Goal: Task Accomplishment & Management: Complete application form

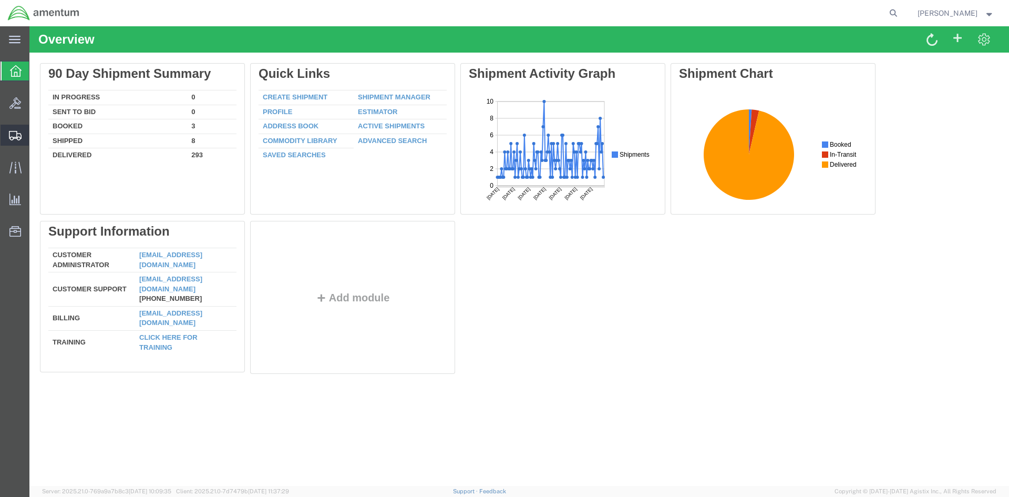
click at [17, 136] on icon at bounding box center [15, 135] width 13 height 9
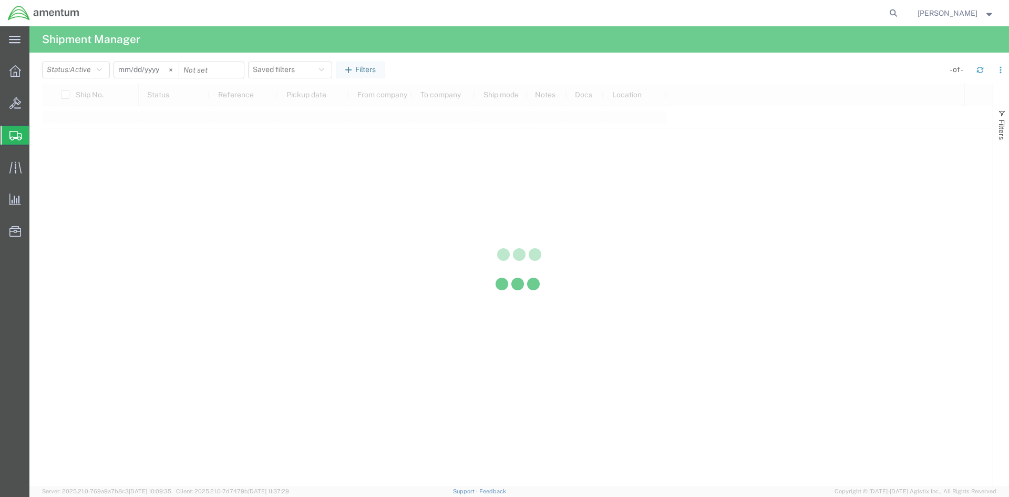
click at [55, 170] on div at bounding box center [517, 285] width 951 height 402
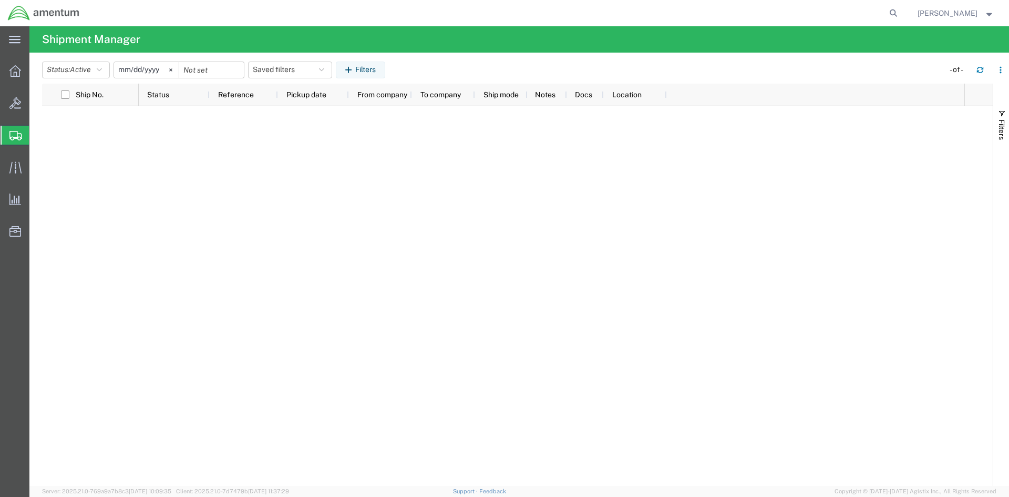
click at [17, 135] on icon at bounding box center [15, 135] width 13 height 9
click at [0, 0] on span "Create Shipment" at bounding box center [0, 0] width 0 height 0
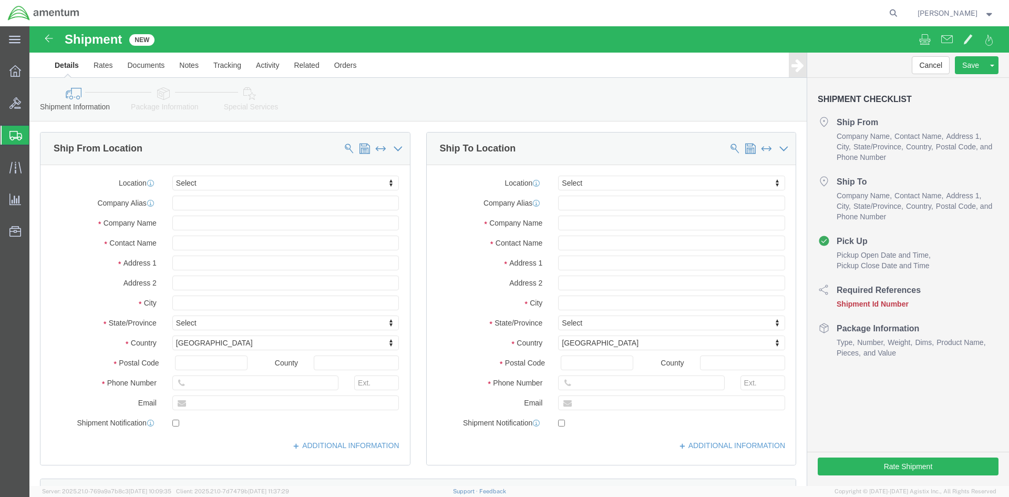
select select
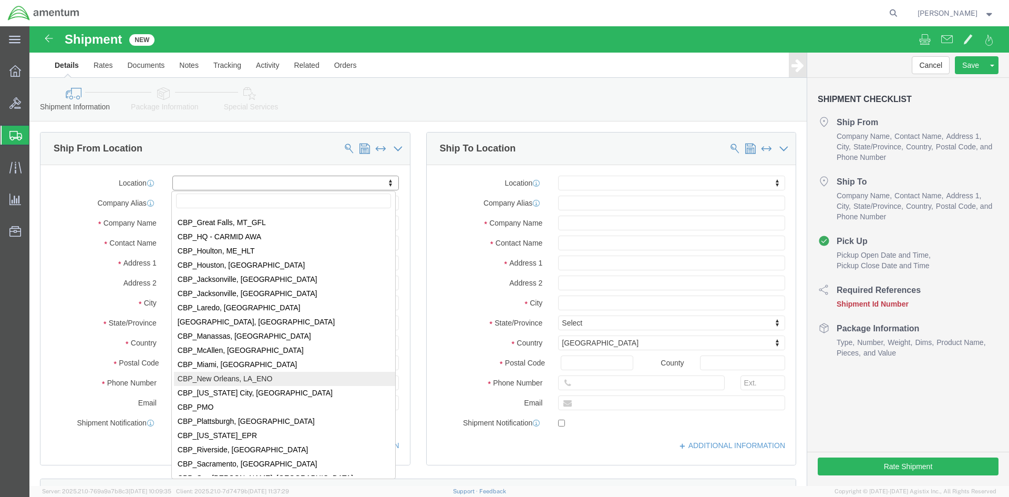
scroll to position [2103, 0]
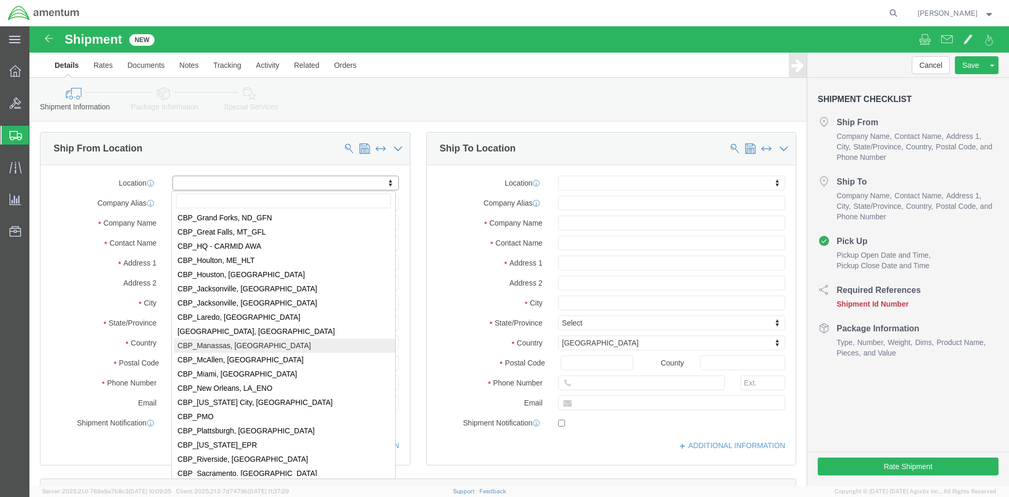
select select "49925"
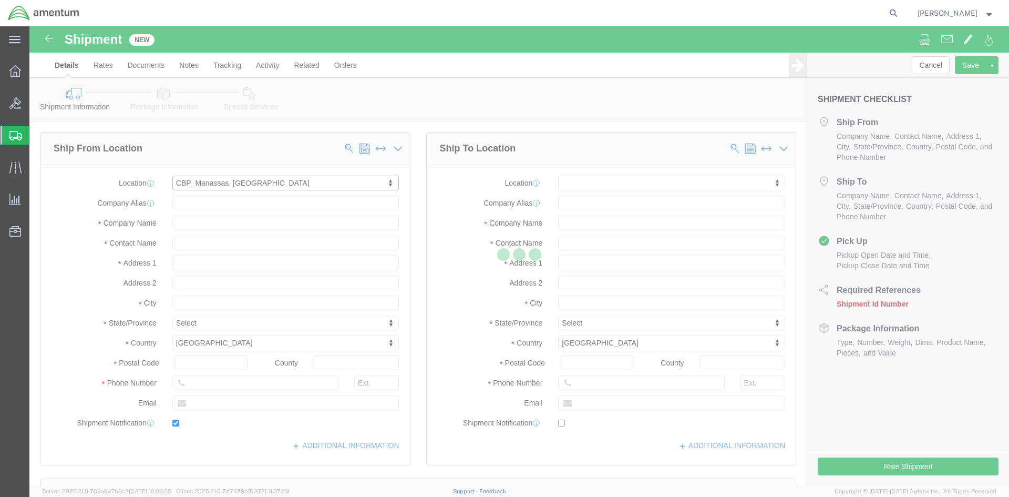
type input "[STREET_ADDRESS]"
type input "20110"
type input "[PHONE_NUMBER]"
type input "236"
type input "[PERSON_NAME][EMAIL_ADDRESS][PERSON_NAME][DOMAIN_NAME]"
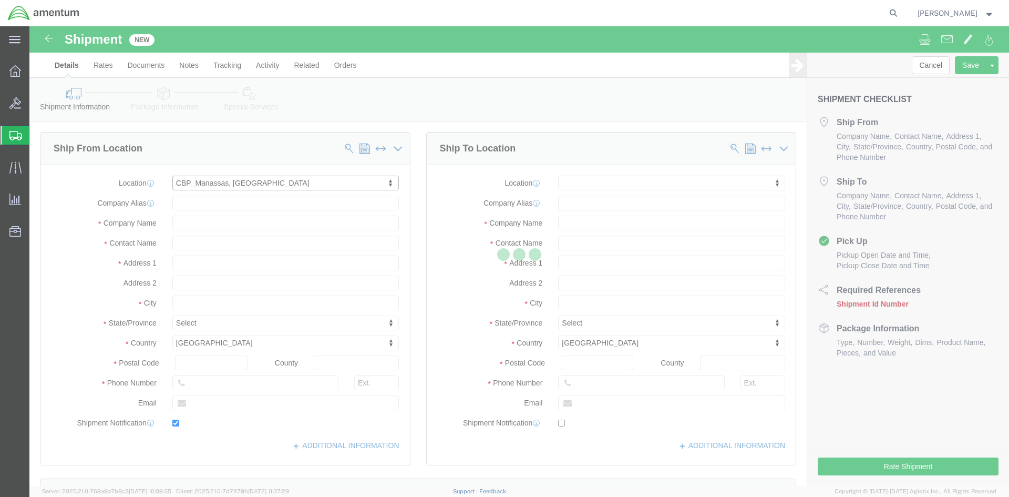
checkbox input "true"
type input "Amentum Services, Inc"
type input "[PERSON_NAME]"
type input "Manassas"
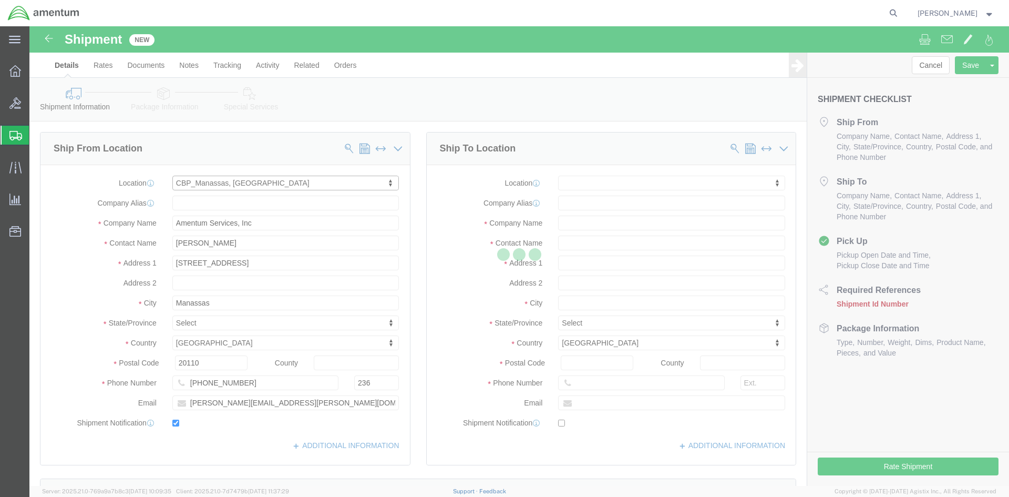
select select "VA"
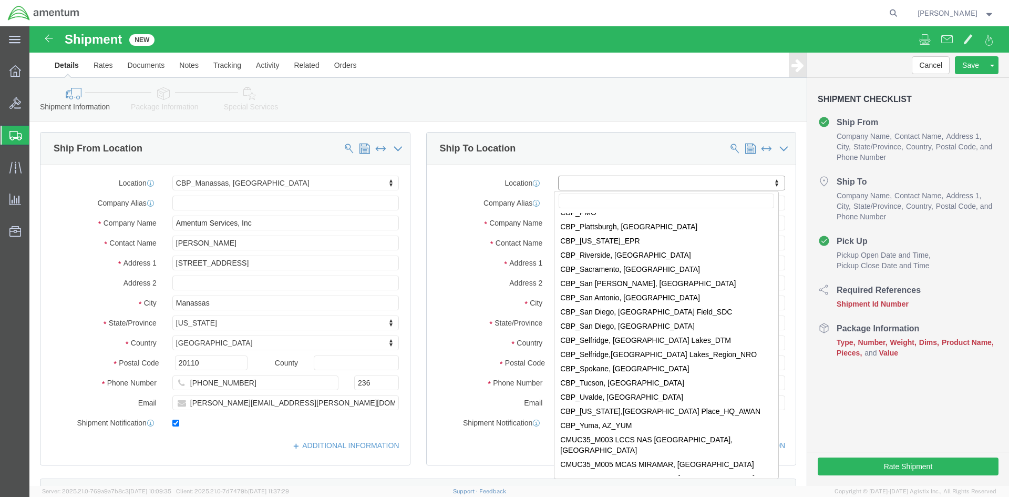
scroll to position [2313, 0]
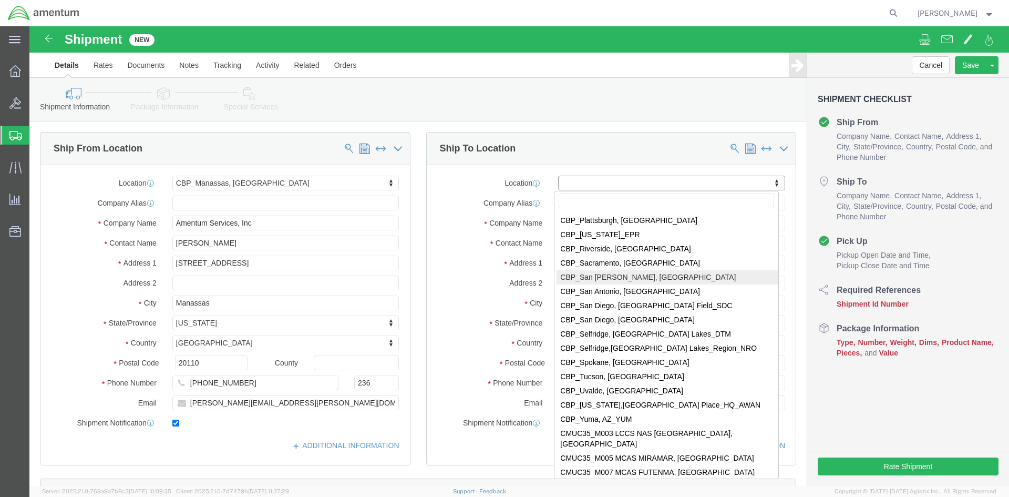
select select "49914"
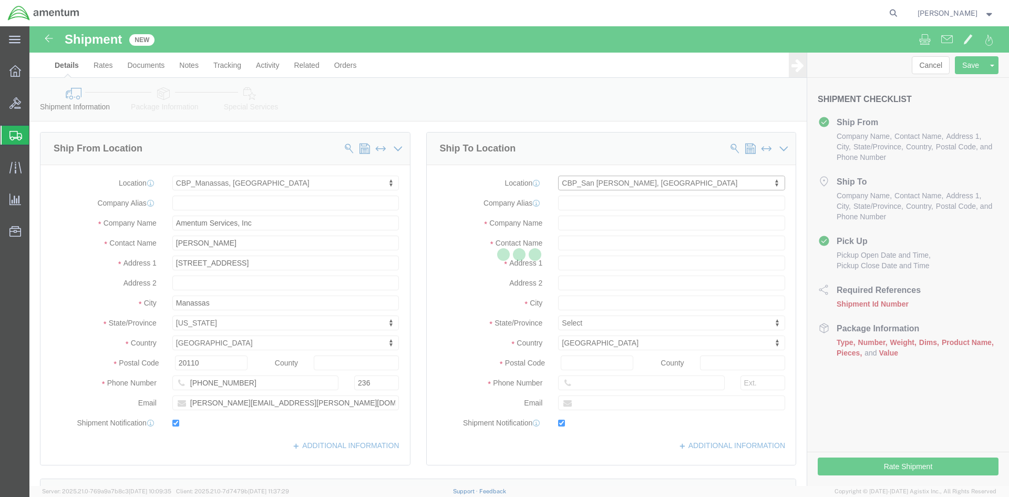
type input "[STREET_ADDRESS]"
type input "76904"
type input "[PHONE_NUMBER]"
type input "[PERSON_NAME][EMAIL_ADDRESS][PERSON_NAME][DOMAIN_NAME]"
checkbox input "true"
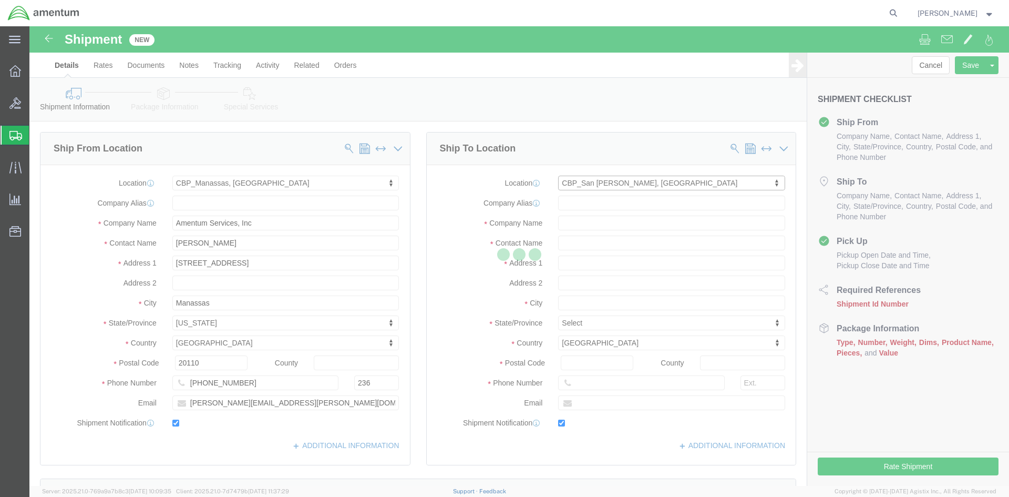
type input "Amentum Services, Inc"
type input "[PERSON_NAME]"
type input "San [PERSON_NAME]"
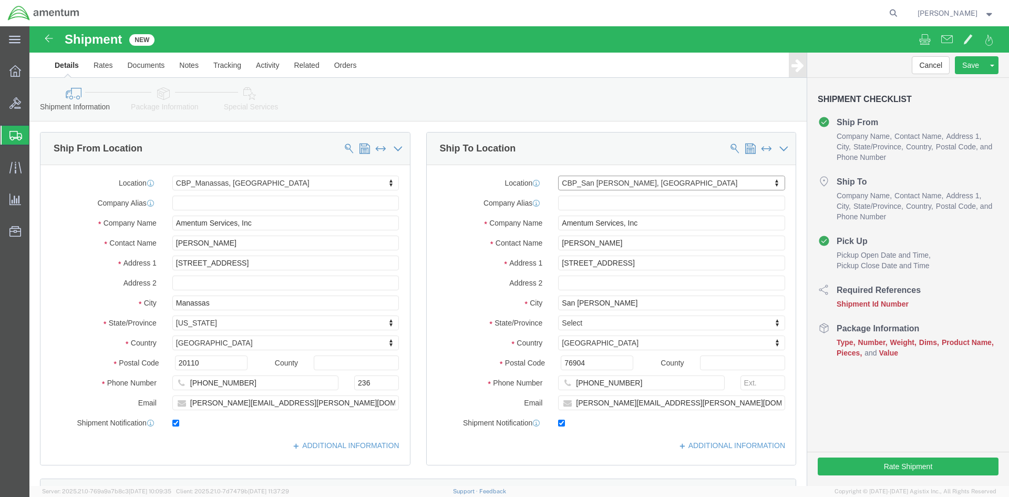
select select "[GEOGRAPHIC_DATA]"
drag, startPoint x: 600, startPoint y: 218, endPoint x: 443, endPoint y: 208, distance: 157.0
click div "Contact Name [PERSON_NAME]"
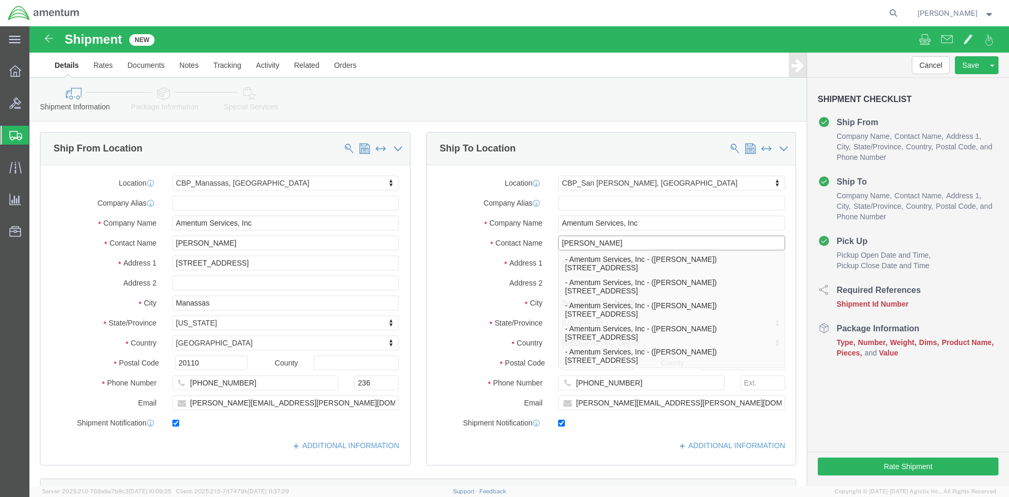
type input "[PERSON_NAME]"
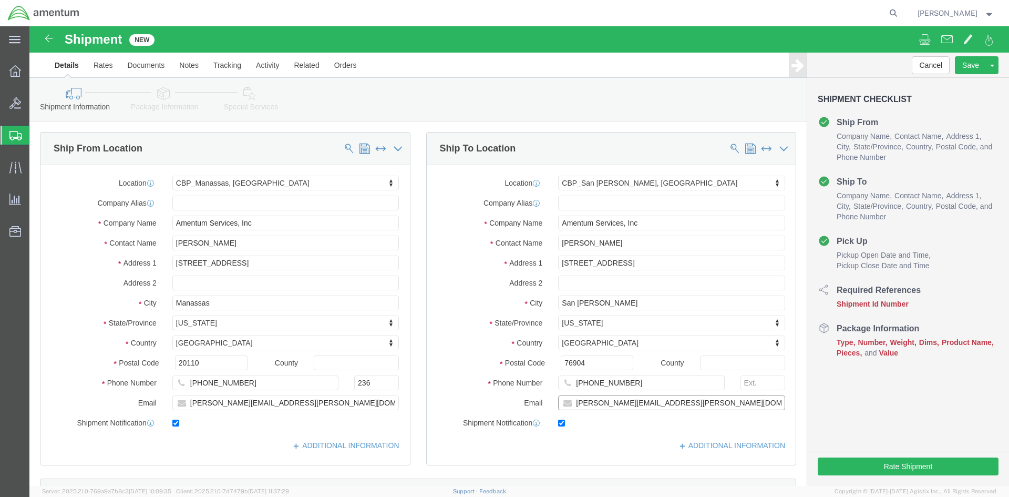
click input "[PERSON_NAME][EMAIL_ADDRESS][PERSON_NAME][DOMAIN_NAME]"
drag, startPoint x: 690, startPoint y: 376, endPoint x: 513, endPoint y: 363, distance: 178.2
click div "Location [GEOGRAPHIC_DATA][PERSON_NAME], [GEOGRAPHIC_DATA] My Profile Location …"
checkbox input "false"
click input "text"
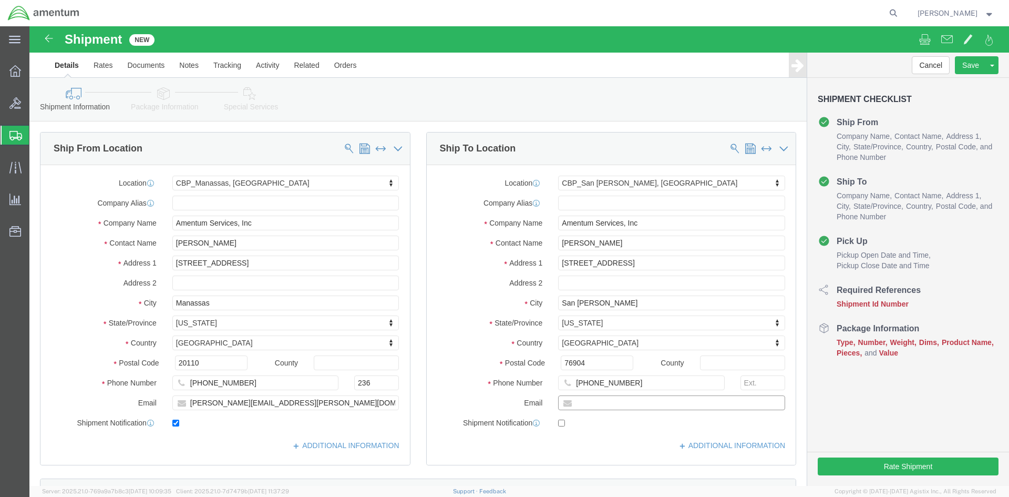
click input "text"
paste input "[PERSON_NAME][EMAIL_ADDRESS][PERSON_NAME][DOMAIN_NAME]"
type input "[PERSON_NAME][EMAIL_ADDRESS][PERSON_NAME][DOMAIN_NAME]"
click label
click input "checkbox"
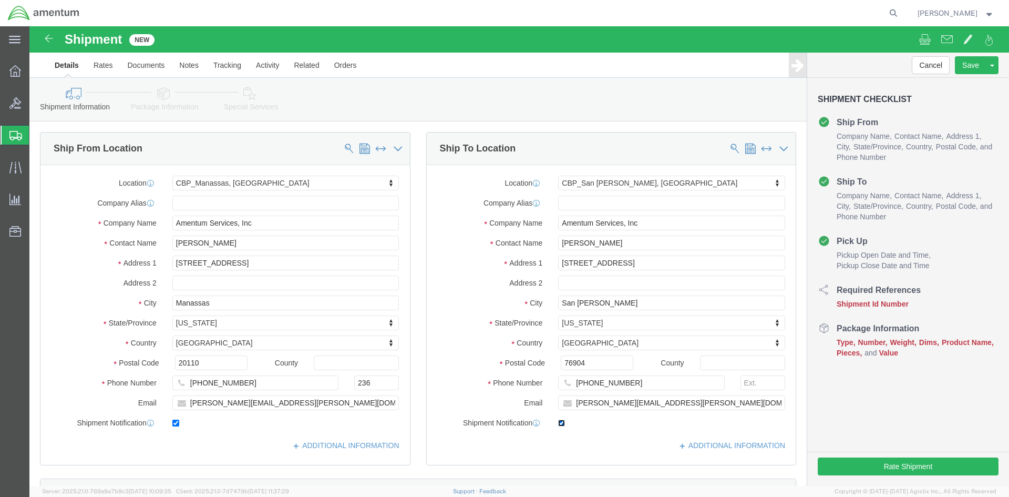
checkbox input "false"
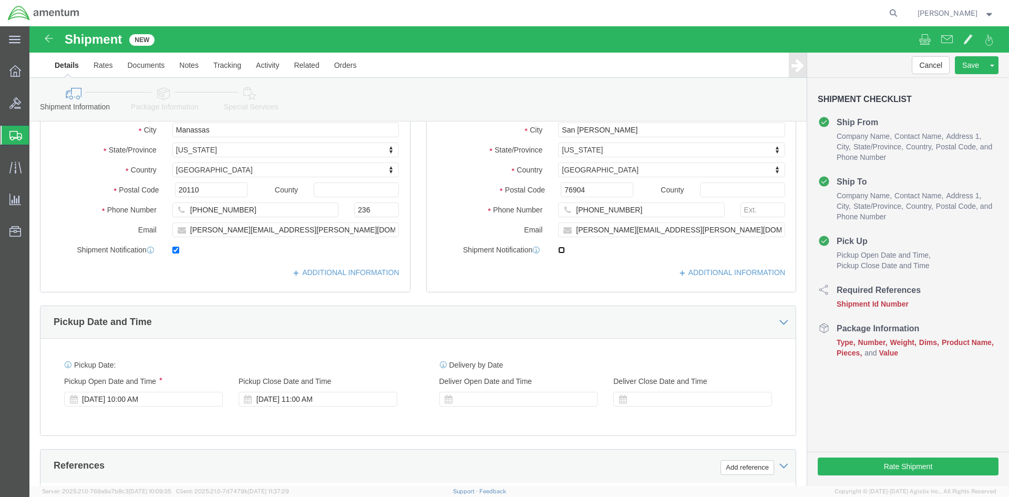
scroll to position [263, 0]
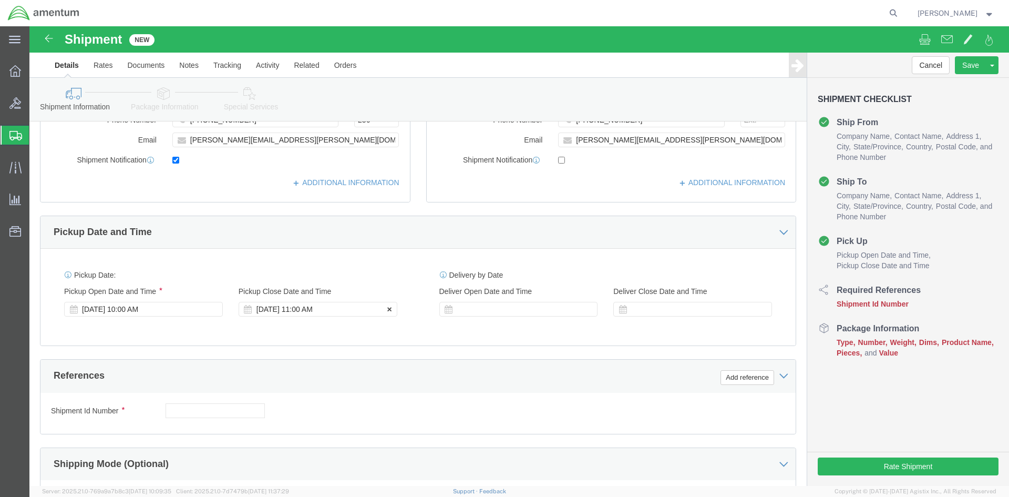
click div "[DATE] 11:00 AM"
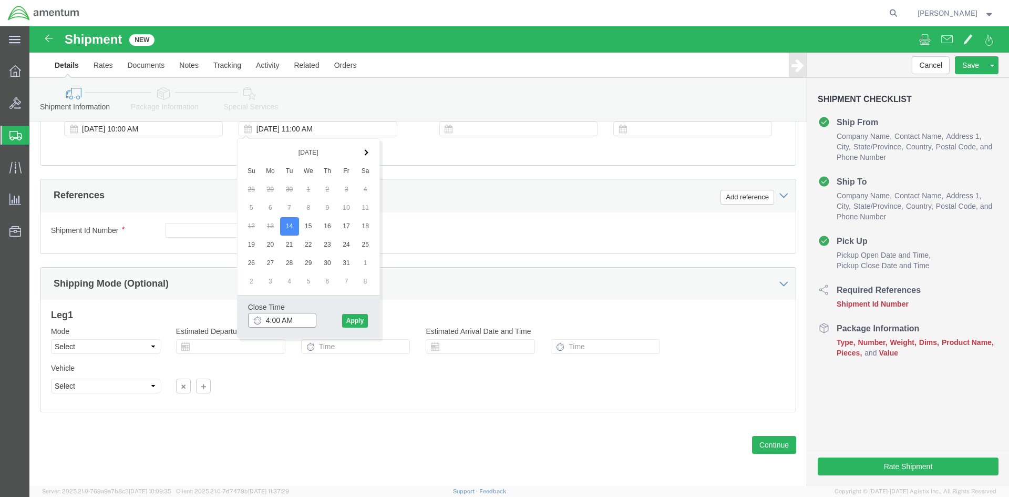
click input "4:00 AM"
type input "4:00 PM"
click button "Apply"
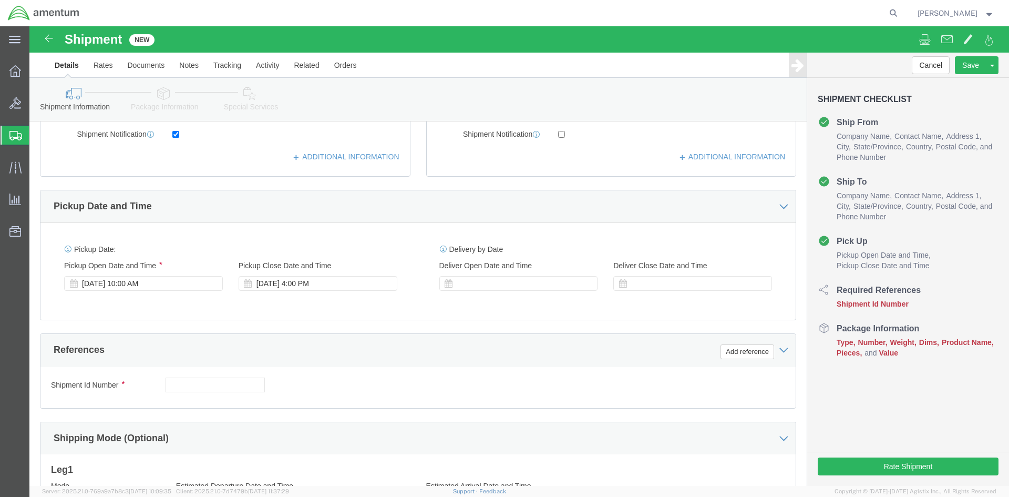
scroll to position [285, 0]
click div "Ship From Location Location [GEOGRAPHIC_DATA], [GEOGRAPHIC_DATA] My Profile Loc…"
click div "Add reference"
click button "Add reference"
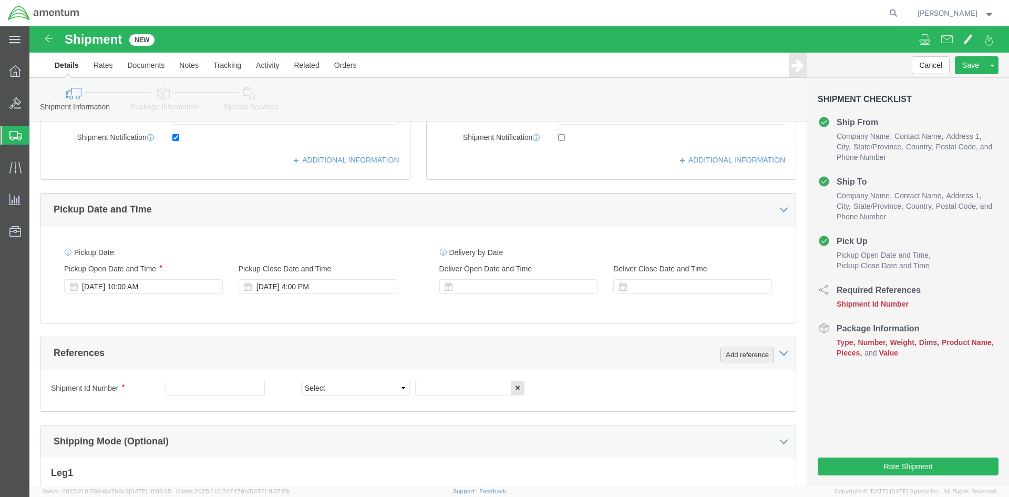
click button "Add reference"
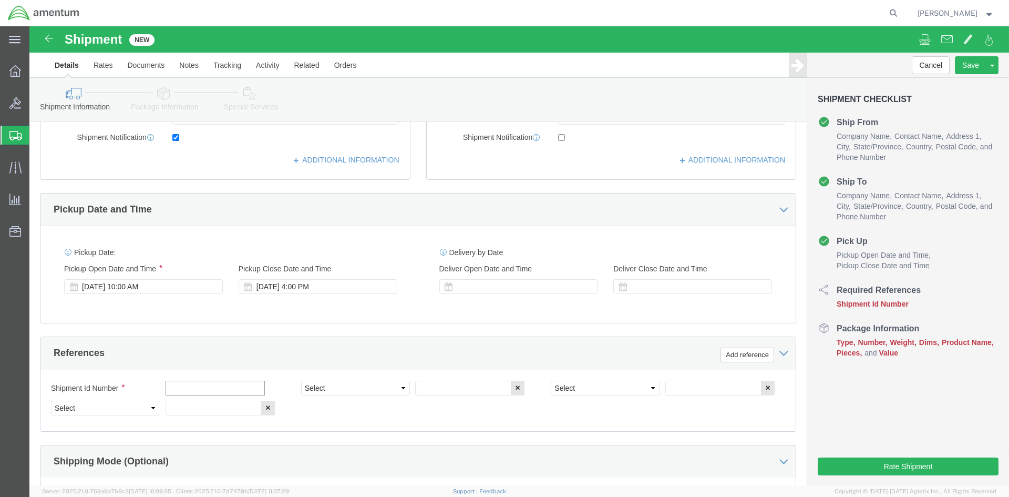
click input "text"
type input "530-011896"
click div "References Add reference"
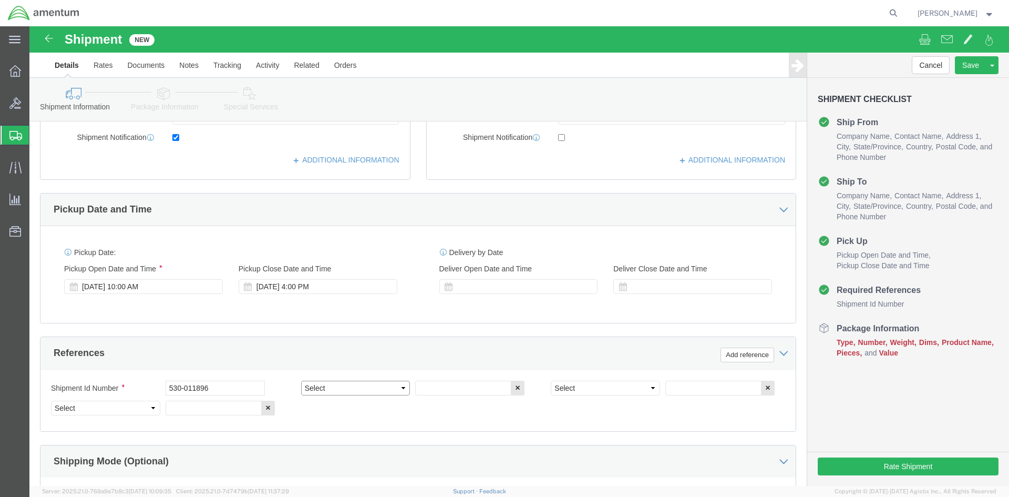
click select "Select Account Type Activity ID Airline Appointment Number ASN Batch Request # …"
select select "CUSTREF"
click select "Select Account Type Activity ID Airline Appointment Number ASN Batch Request # …"
select select "DEPT"
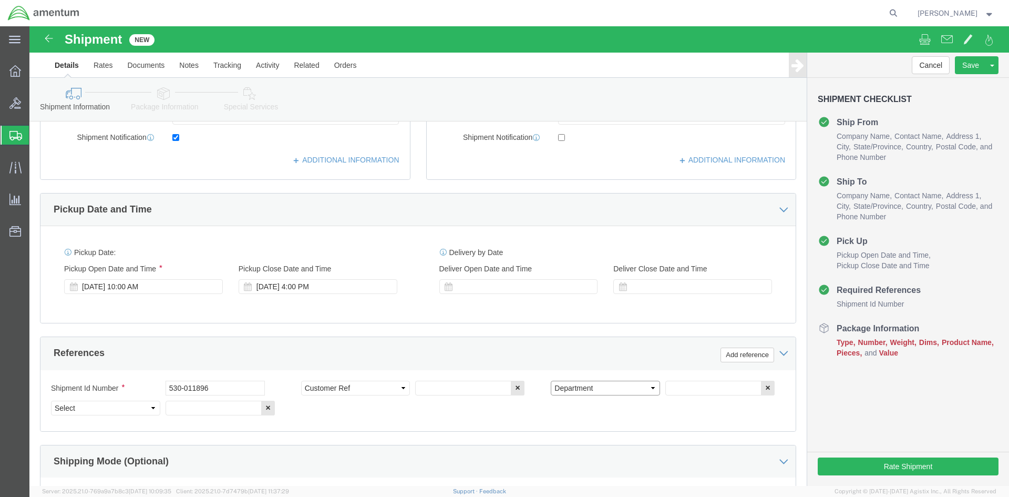
click select "Select Account Type Activity ID Airline Appointment Number ASN Batch Request # …"
select select "PROJNUM"
click select "Select Account Type Activity ID Airline Appointment Number ASN Batch Request # …"
click input "text"
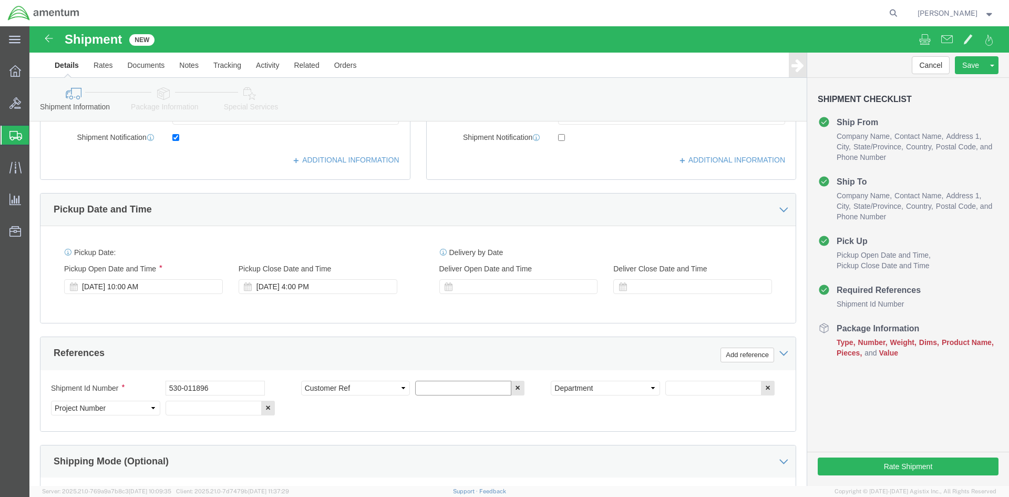
click input "text"
type input "T/R Blade"
click input "text"
type input "s"
type input "c"
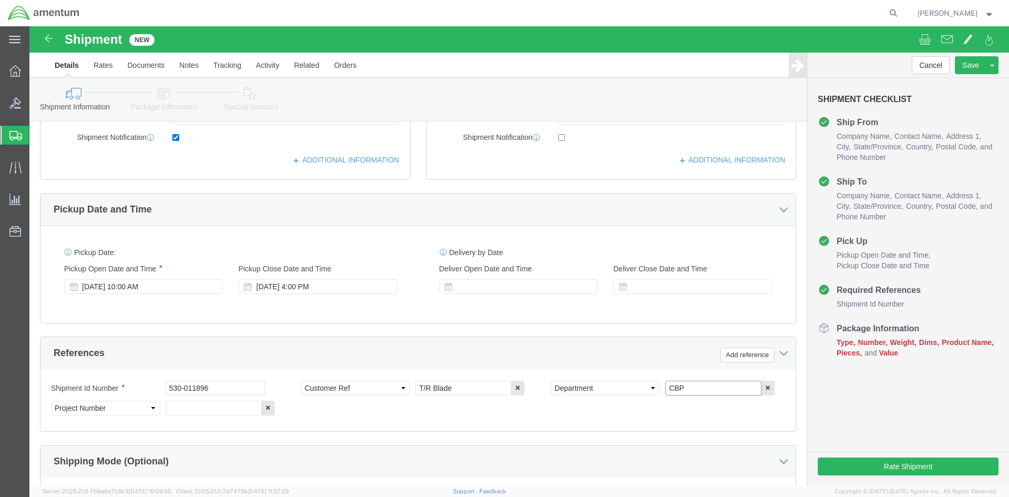
type input "CBP"
click input "text"
type input "6"
type input "6118.04.03.2219.000.NCR.0000"
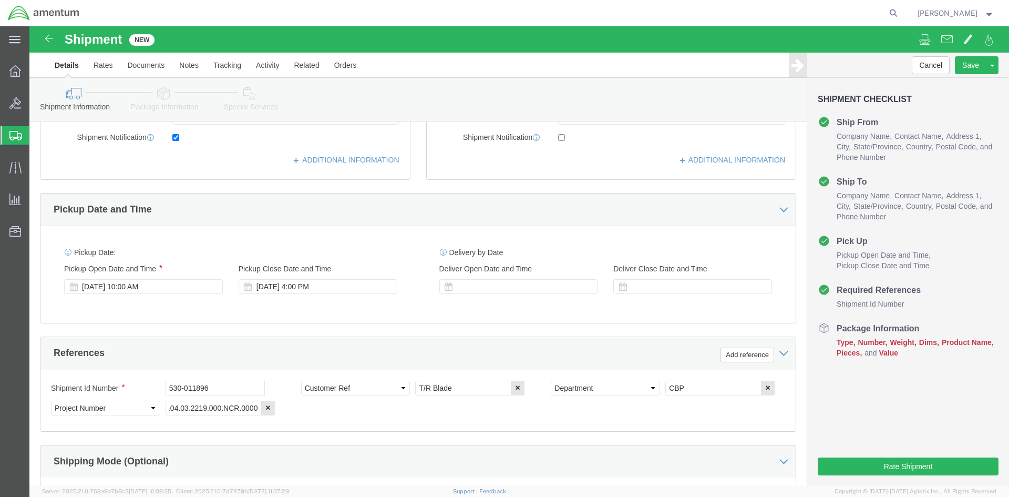
click div "Shipment Id Number 530-011896 Select Account Type Activity ID Airline Appointme…"
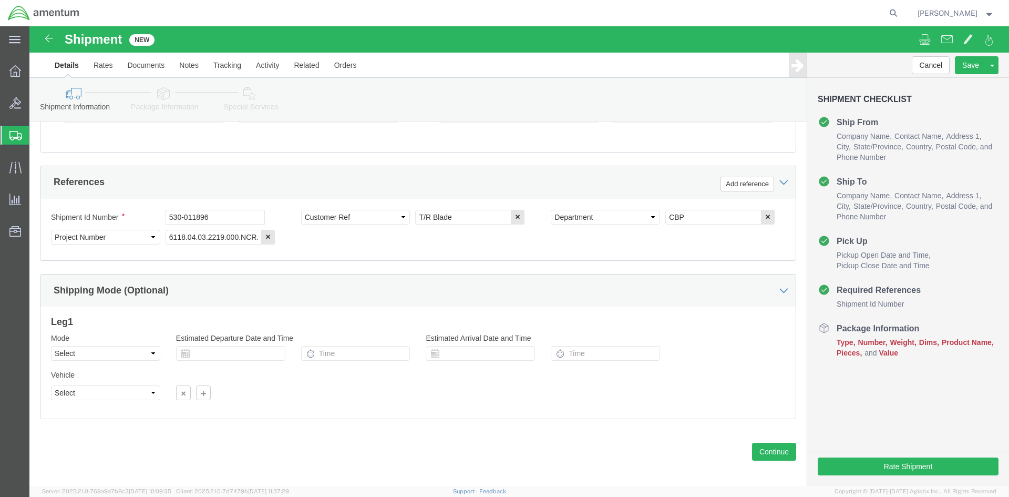
scroll to position [463, 0]
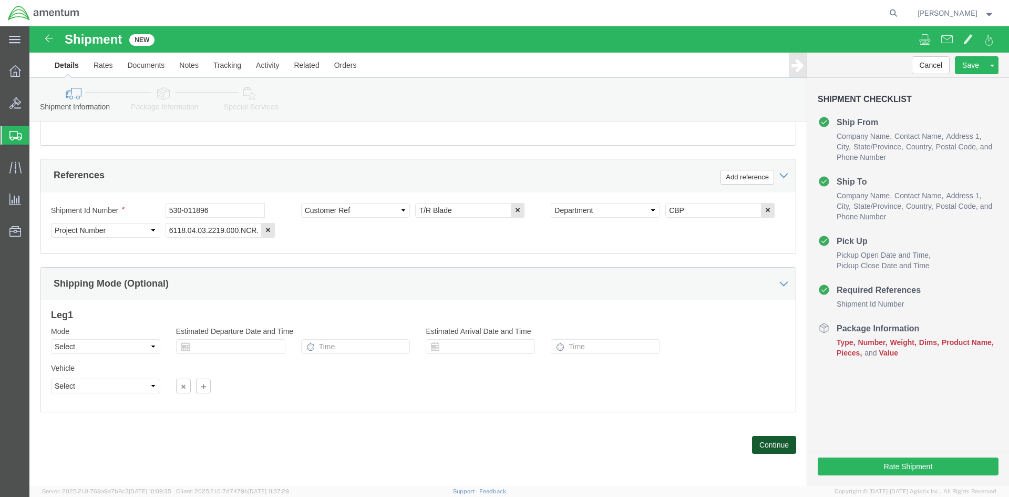
click button "Continue"
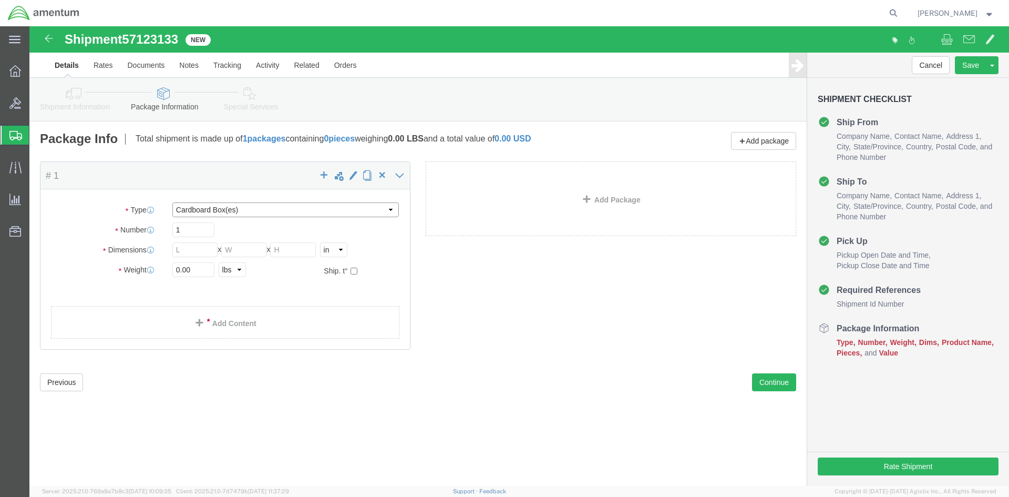
click select "Select BCK Boxes Bale(s) Basket(s) Bolt(s) Bottle(s) Buckets Bulk Bundle(s) Can…"
select select "CRAT"
click select "Select BCK Boxes Bale(s) Basket(s) Bolt(s) Bottle(s) Buckets Bulk Bundle(s) Can…"
click input "text"
type input "81"
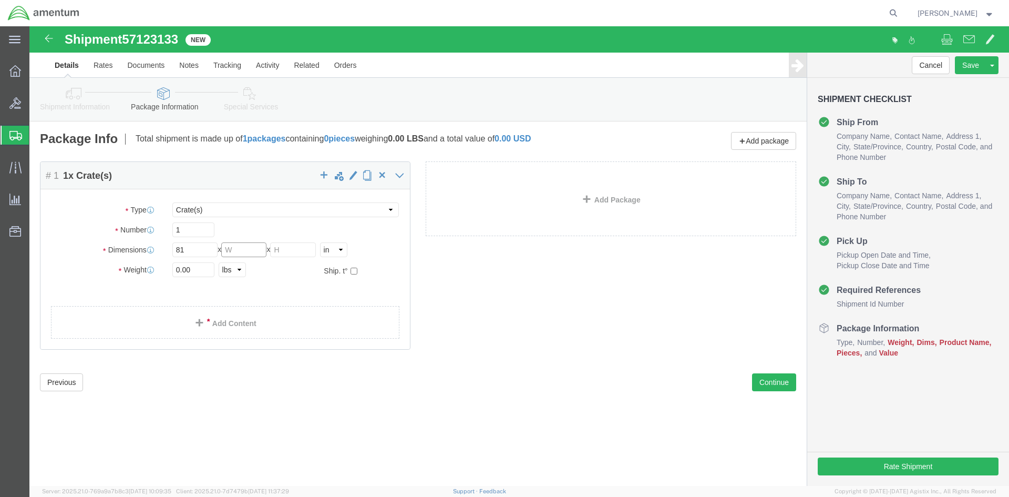
click input "text"
type input "18"
click input "text"
type input "18"
click input "0.00"
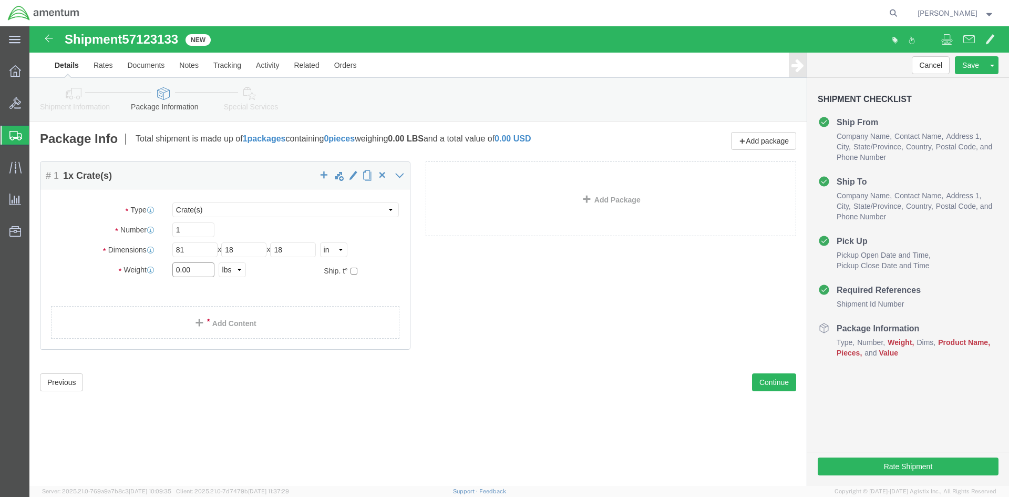
drag, startPoint x: 164, startPoint y: 241, endPoint x: 27, endPoint y: 209, distance: 140.5
click div "Package Type Select BCK Boxes Bale(s) Basket(s) Bolt(s) Bottle(s) Buckets Bulk …"
type input "94.00"
click div "Package Content # 1 1 x Crate(s) Package Type Select BCK Boxes Bale(s) Basket(s…"
click link "Add Content"
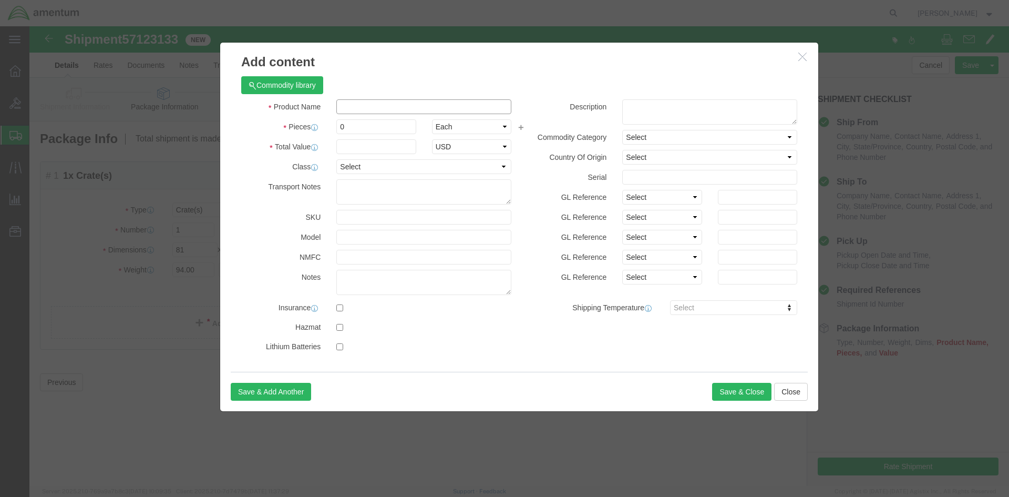
click input "text"
paste input "355A12-0050-14"
type input "355A12-0050-14"
click td "Name: T/R BLADE"
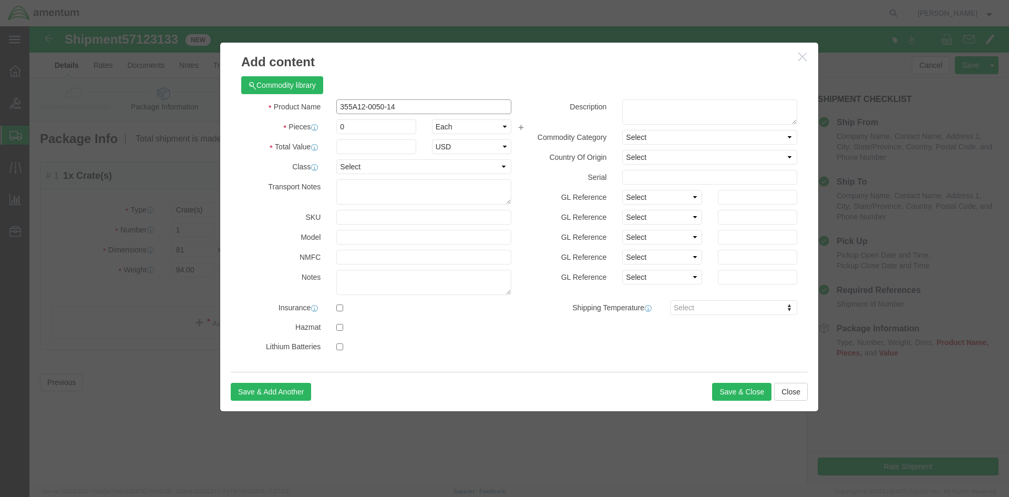
select select "USD"
type input "T/R BLADE"
type input "355A12-0050-14"
type input "T/R BLADE"
click input "text"
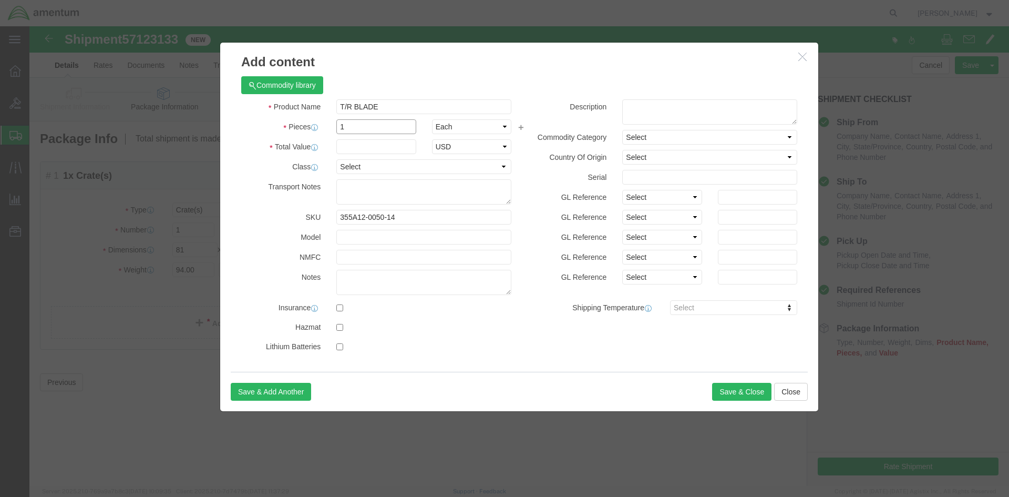
type input "1"
click input "text"
paste input "57442.50"
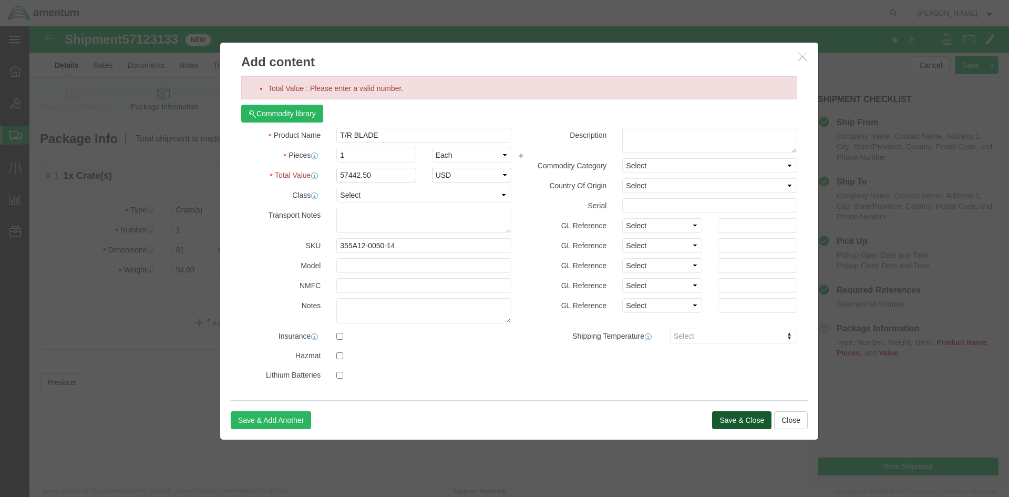
click div "Add content Total Value : Please enter a valid number. Commodity library Produc…"
drag, startPoint x: 309, startPoint y: 142, endPoint x: 105, endPoint y: 117, distance: 206.0
click div "Add content Total Value : Please enter a valid number. Commodity library Produc…"
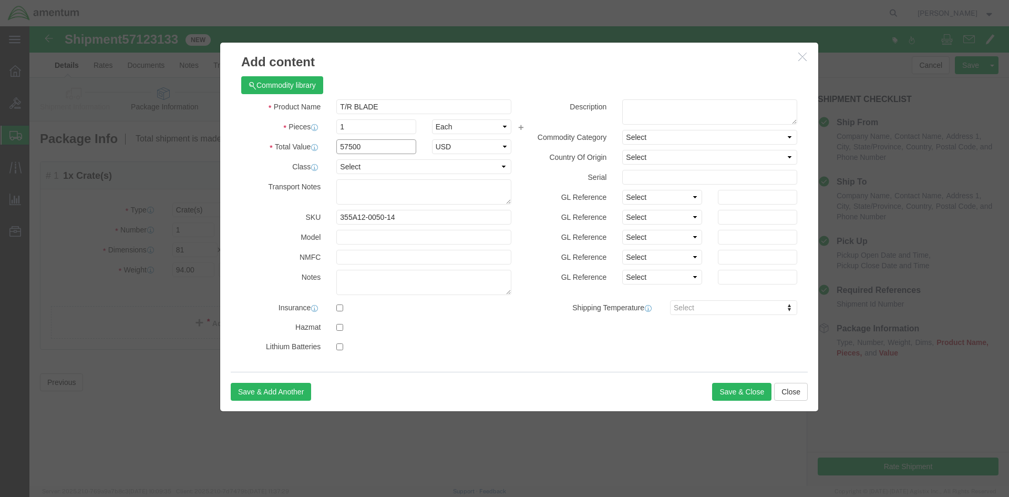
type input "57500"
click label "GL Reference"
click button "Save & Close"
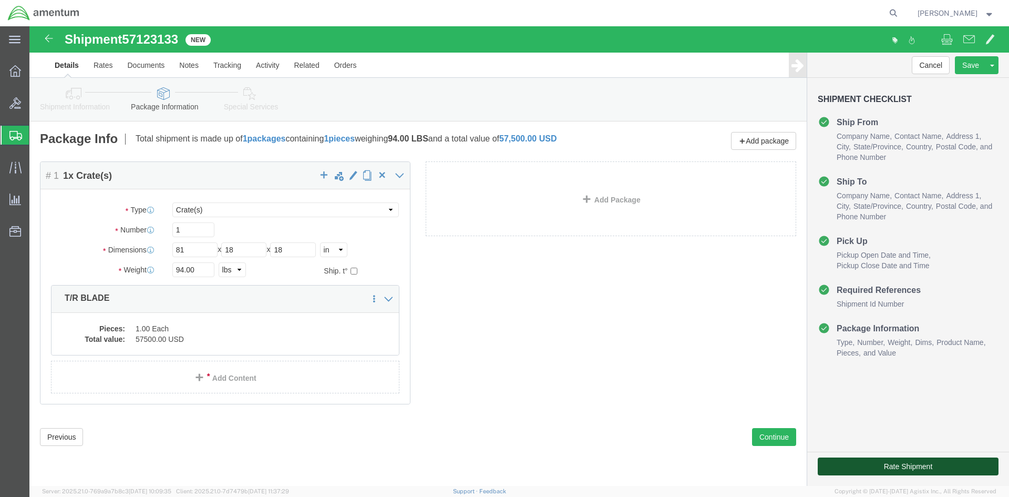
click button "Rate Shipment"
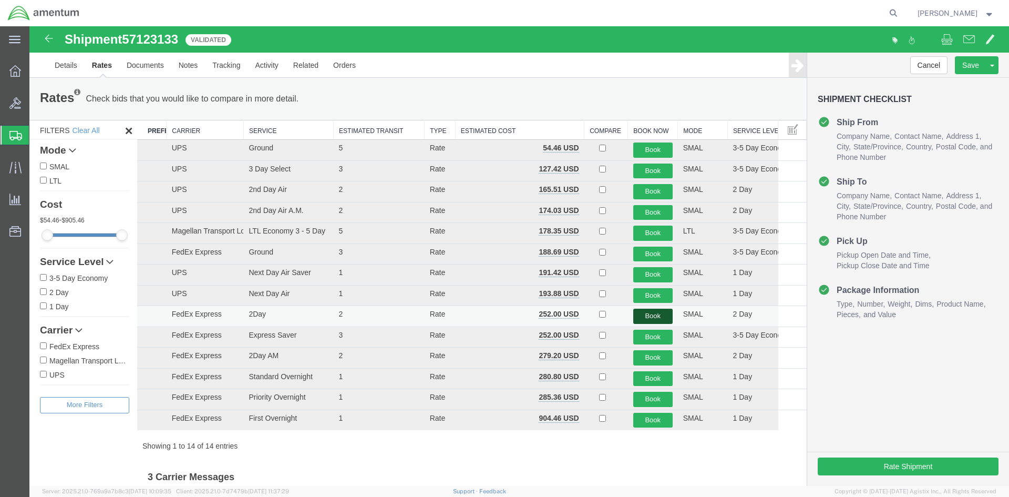
click at [655, 315] on button "Book" at bounding box center [652, 316] width 39 height 15
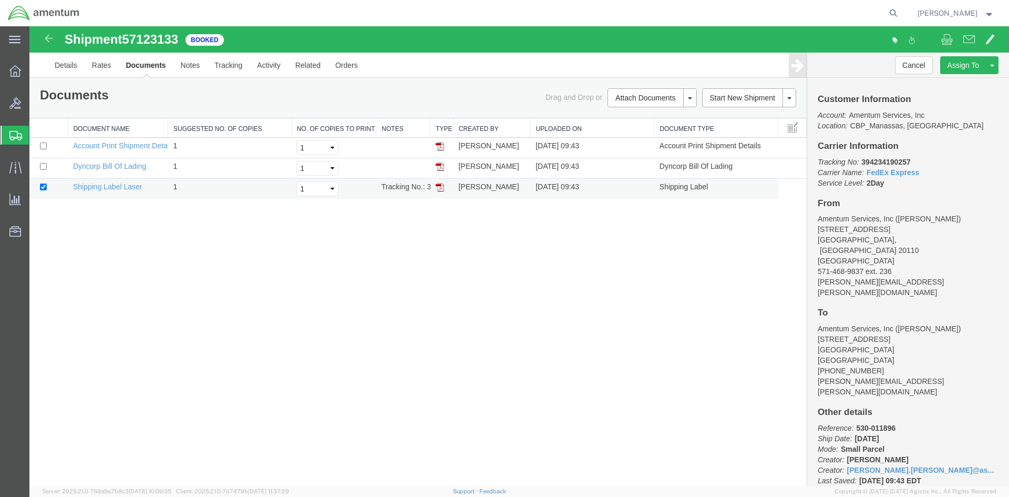
click at [443, 183] on img at bounding box center [440, 187] width 8 height 8
click at [442, 167] on img at bounding box center [440, 166] width 8 height 8
drag, startPoint x: 918, startPoint y: 161, endPoint x: 813, endPoint y: 161, distance: 104.6
click at [813, 161] on div "Customer Information Account: Amentum Services, Inc Location: CBP_Manassas, [GE…" at bounding box center [908, 282] width 202 height 408
copy p "Tracking No: 394234190257"
